Goal: Task Accomplishment & Management: Complete application form

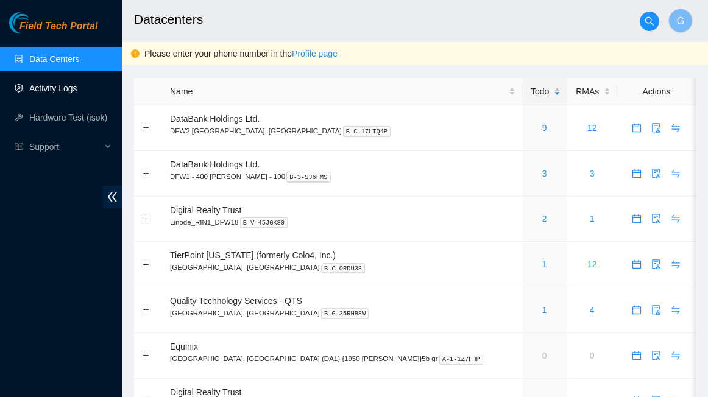
click at [70, 83] on link "Activity Logs" at bounding box center [53, 88] width 48 height 10
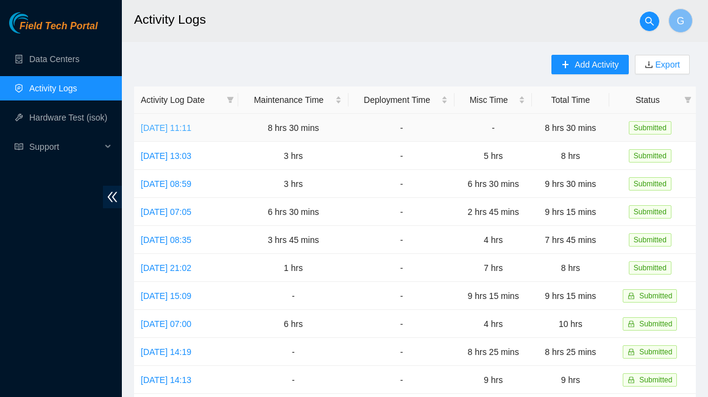
click at [179, 123] on link "Tue, 23 Sep 2025 11:11" at bounding box center [166, 128] width 51 height 10
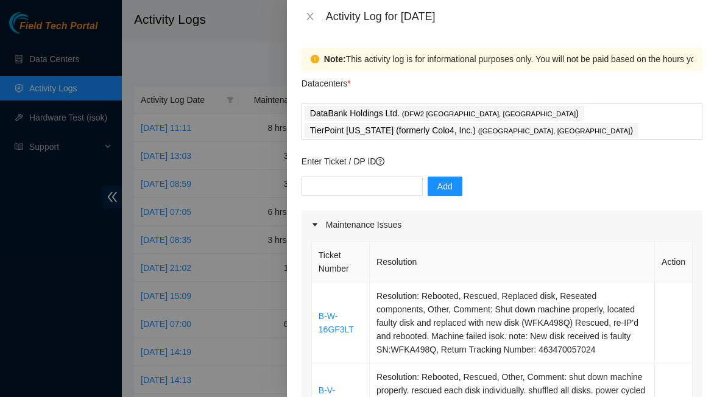
click at [238, 63] on div at bounding box center [358, 198] width 717 height 397
click at [309, 18] on icon "close" at bounding box center [310, 17] width 10 height 10
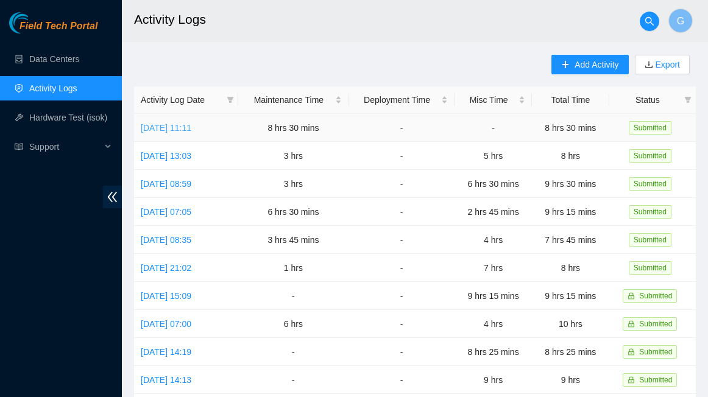
click at [191, 124] on link "Tue, 23 Sep 2025 11:11" at bounding box center [166, 128] width 51 height 10
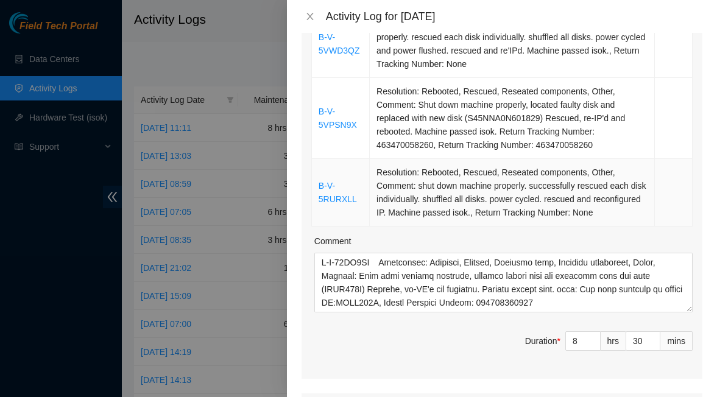
scroll to position [427, 0]
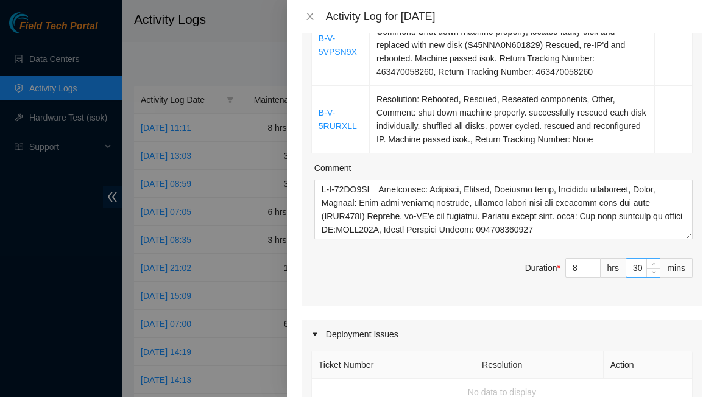
click at [632, 259] on input "30" at bounding box center [643, 268] width 34 height 18
type input "31"
click at [650, 261] on span "up" at bounding box center [653, 264] width 7 height 7
type input "32"
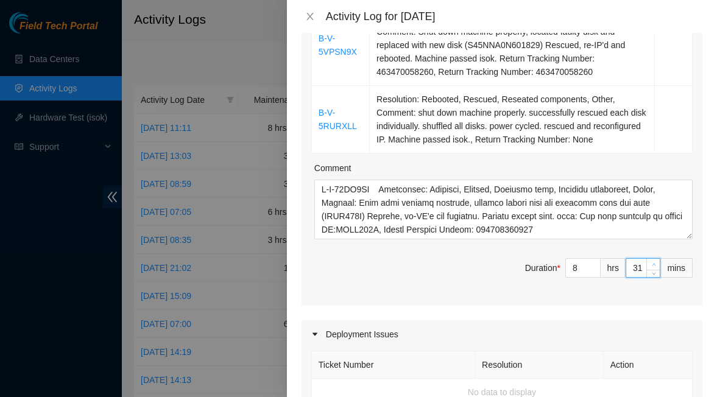
type input "32"
click at [650, 261] on span "up" at bounding box center [653, 264] width 7 height 7
type input "33"
click at [650, 261] on span "up" at bounding box center [653, 264] width 7 height 7
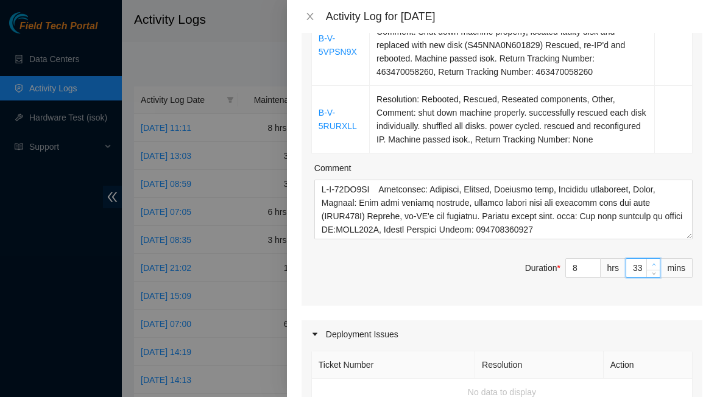
type input "34"
click at [650, 261] on span "up" at bounding box center [653, 264] width 7 height 7
type input "35"
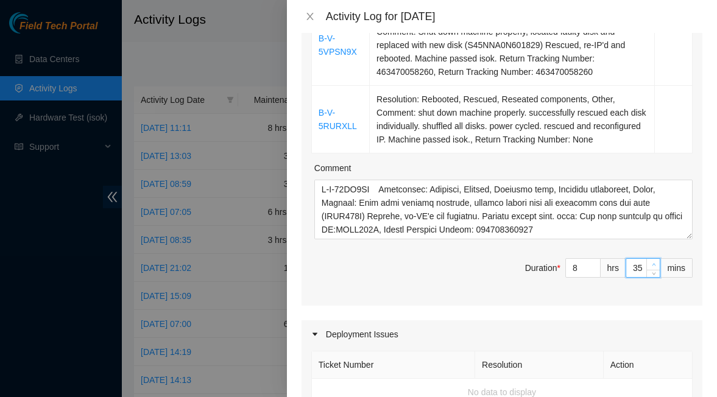
click at [650, 261] on span "up" at bounding box center [653, 264] width 7 height 7
type input "36"
click at [650, 261] on span "up" at bounding box center [653, 264] width 7 height 7
type input "37"
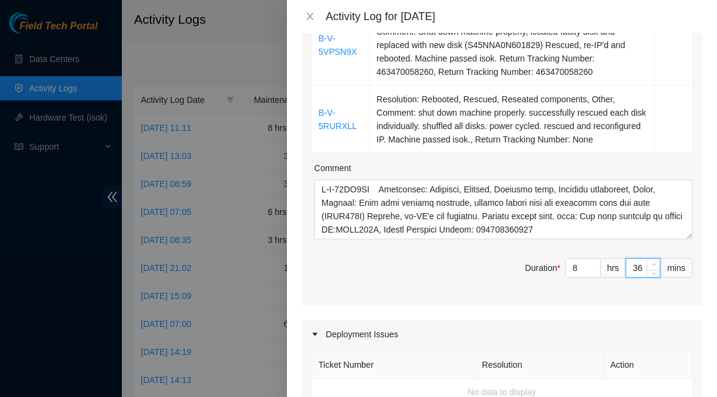
type input "37"
click at [650, 261] on span "up" at bounding box center [653, 264] width 7 height 7
type input "38"
click at [650, 261] on span "up" at bounding box center [653, 264] width 7 height 7
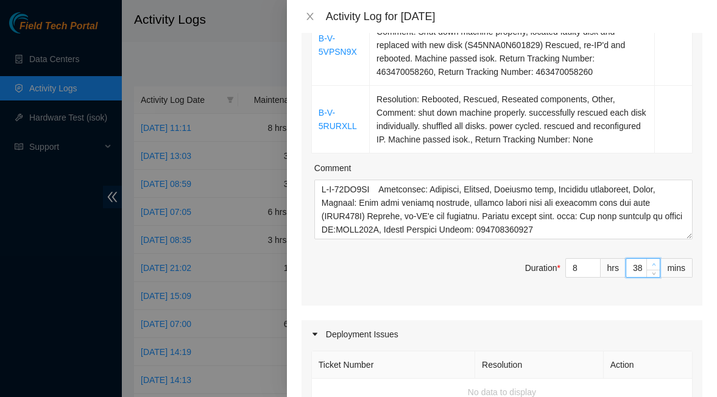
type input "39"
click at [650, 261] on span "up" at bounding box center [653, 264] width 7 height 7
type input "40"
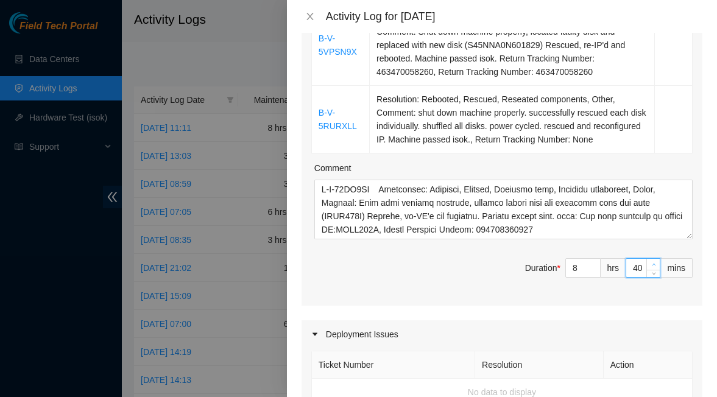
click at [646, 259] on span "Increase Value" at bounding box center [652, 264] width 13 height 11
type input "41"
click at [646, 259] on span "Increase Value" at bounding box center [652, 264] width 13 height 11
type input "42"
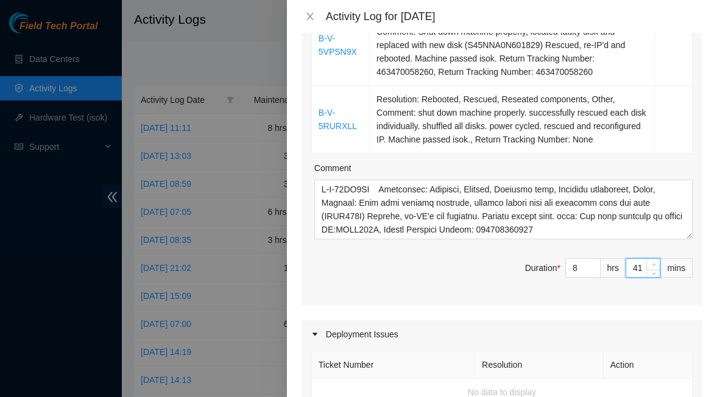
type input "42"
click at [652, 263] on icon "up" at bounding box center [654, 265] width 4 height 4
type input "43"
click at [652, 264] on icon "up" at bounding box center [654, 265] width 4 height 2
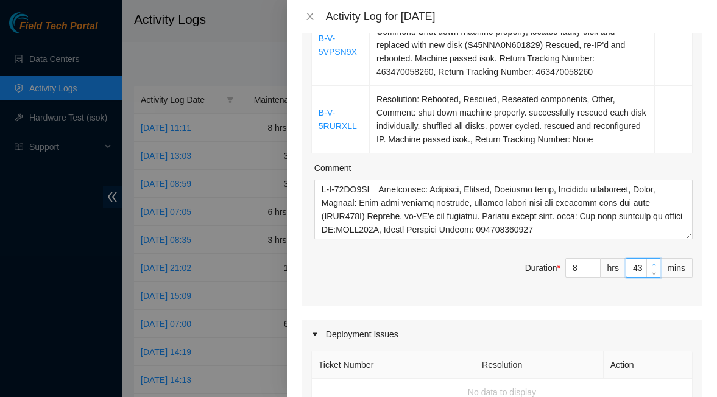
type input "44"
click at [652, 263] on icon "up" at bounding box center [654, 265] width 4 height 4
type input "45"
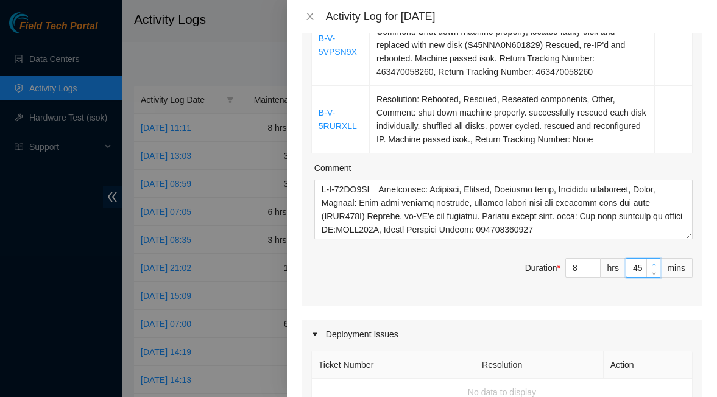
click at [652, 263] on icon "up" at bounding box center [654, 265] width 4 height 4
click at [591, 289] on div "Maintenance Issues Ticket Number Resolution Action B-W-16GF3LT Resolution: Rebo…" at bounding box center [502, 263] width 401 height 959
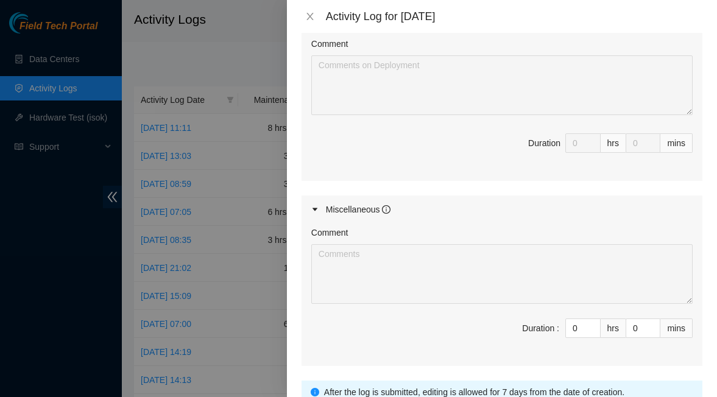
scroll to position [889, 0]
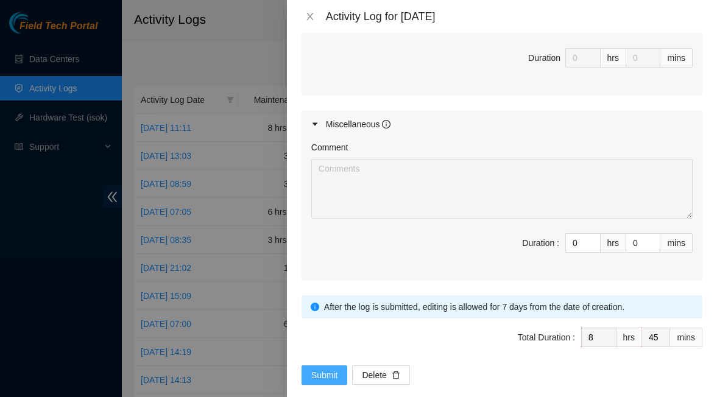
click at [328, 369] on span "Submit" at bounding box center [324, 375] width 27 height 13
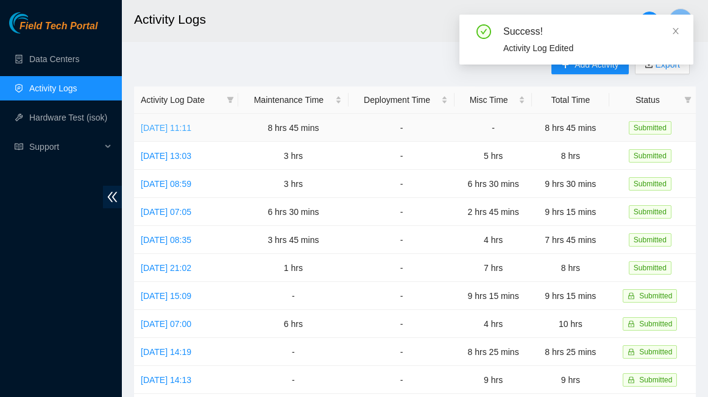
click at [166, 126] on link "Tue, 23 Sep 2025 11:11" at bounding box center [166, 128] width 51 height 10
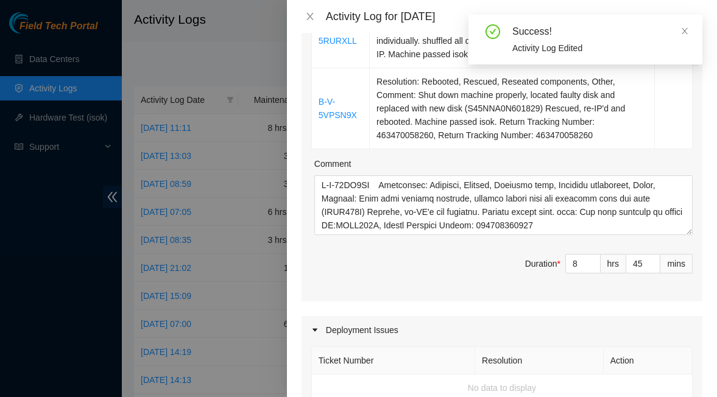
scroll to position [487, 0]
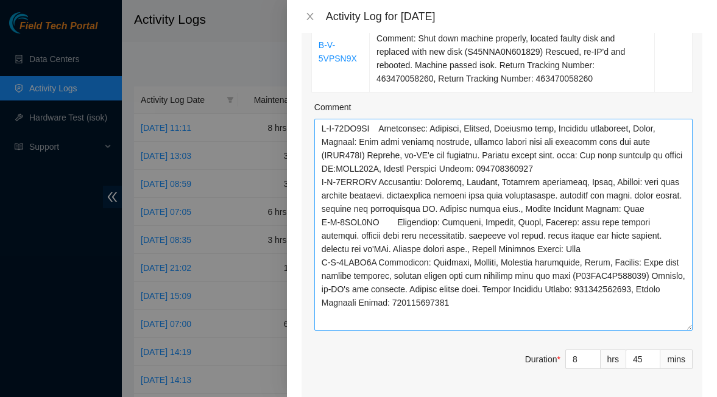
drag, startPoint x: 678, startPoint y: 161, endPoint x: 663, endPoint y: 308, distance: 148.2
click at [717, 312] on html "Field Tech Portal Data Centers Activity Logs Hardware Test (isok) Support Activ…" at bounding box center [358, 198] width 717 height 397
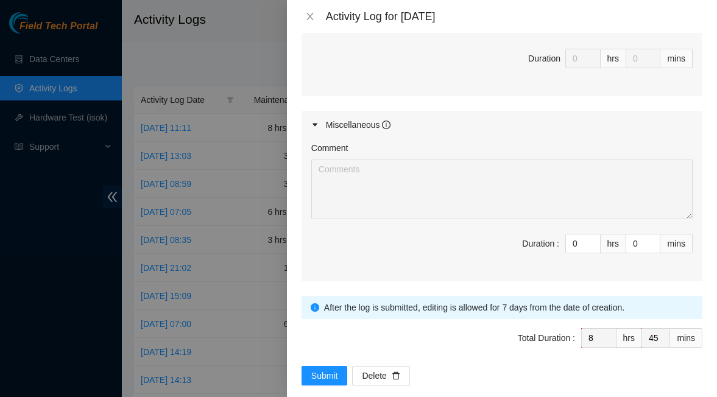
scroll to position [1041, 0]
